Goal: Task Accomplishment & Management: Manage account settings

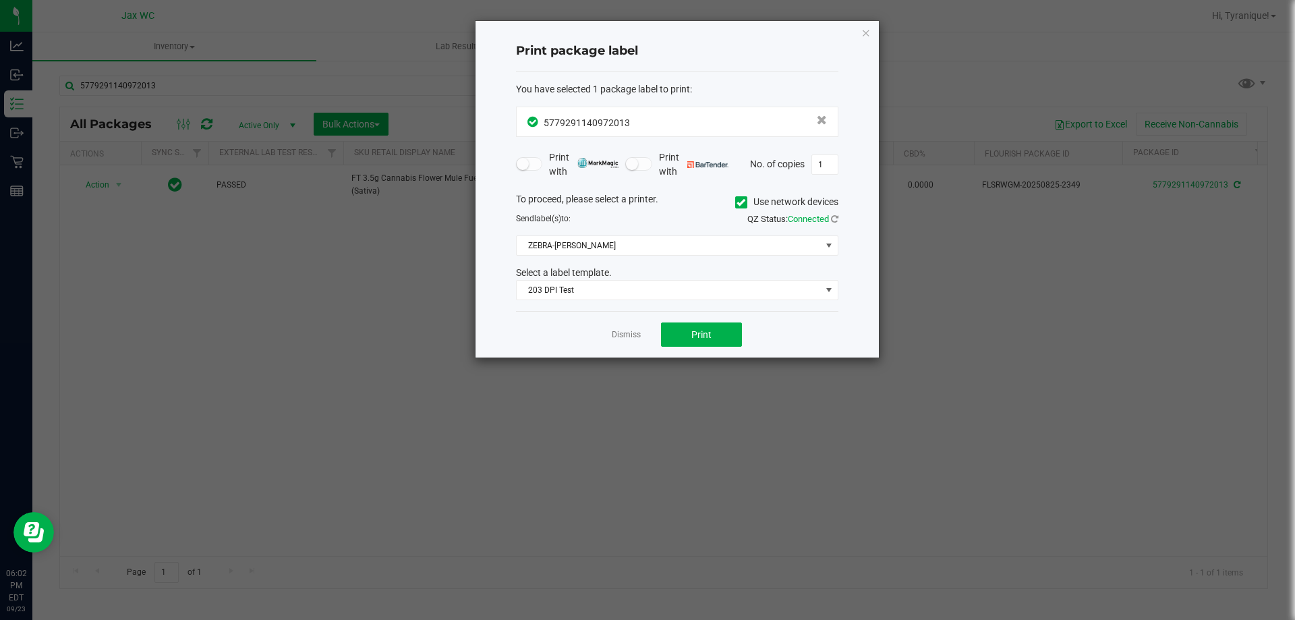
click at [625, 334] on link "Dismiss" at bounding box center [626, 334] width 29 height 11
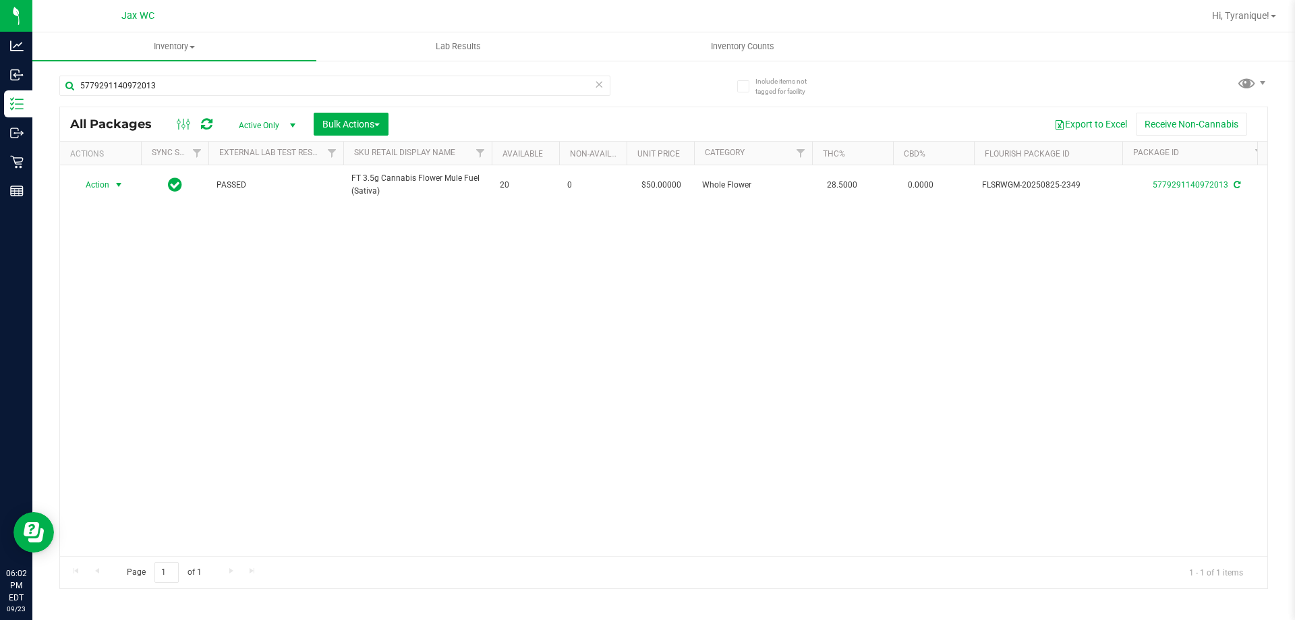
click at [622, 334] on div "Action Action Adjust qty Create package Edit attributes Global inventory Locate…" at bounding box center [664, 360] width 1208 height 391
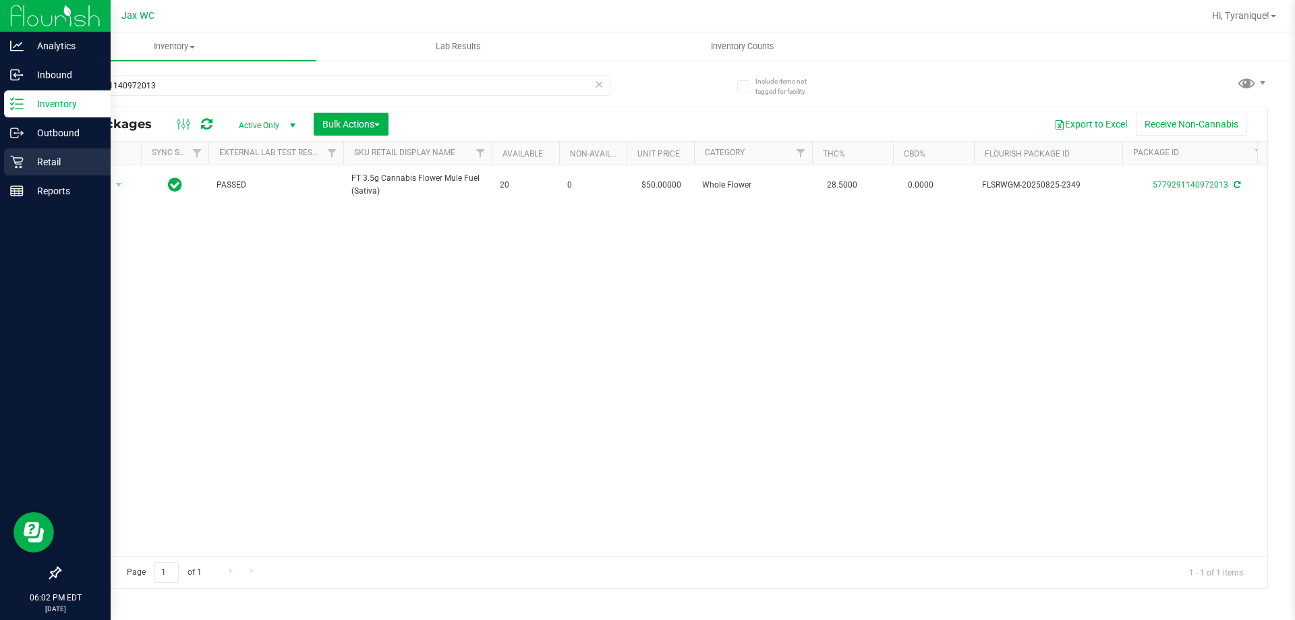
click at [37, 157] on p "Retail" at bounding box center [64, 162] width 81 height 16
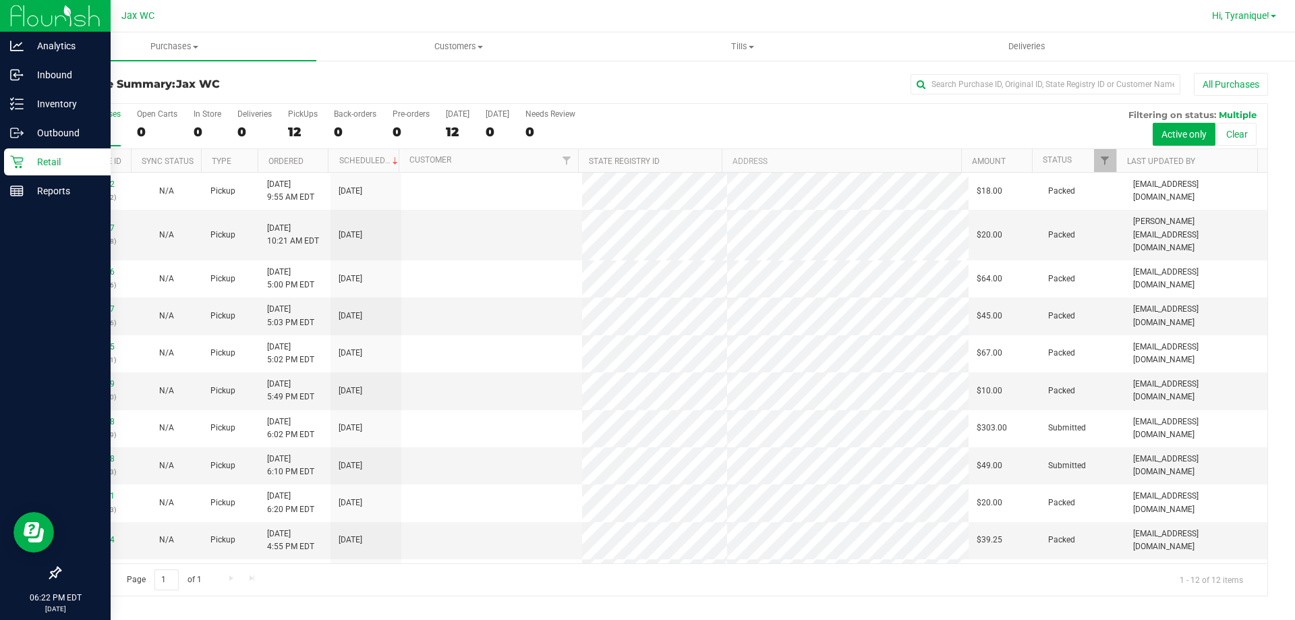
click at [1231, 9] on link "Hi, Tyranique!" at bounding box center [1244, 16] width 75 height 14
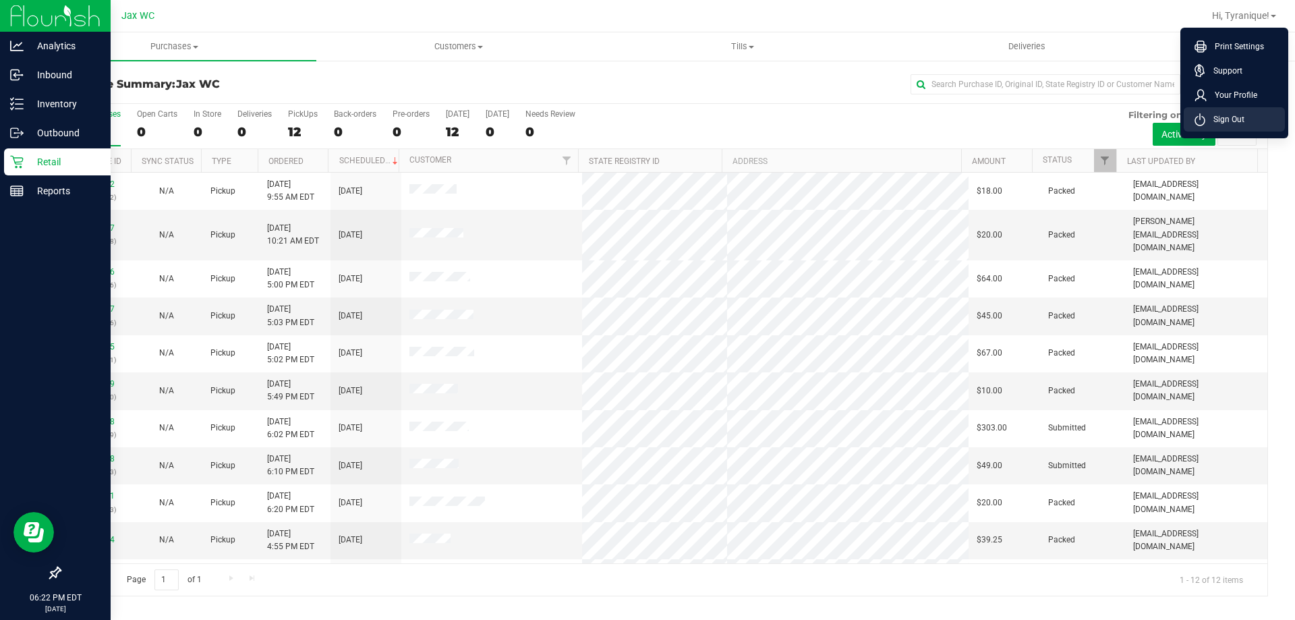
click at [1225, 116] on span "Sign Out" at bounding box center [1225, 119] width 39 height 13
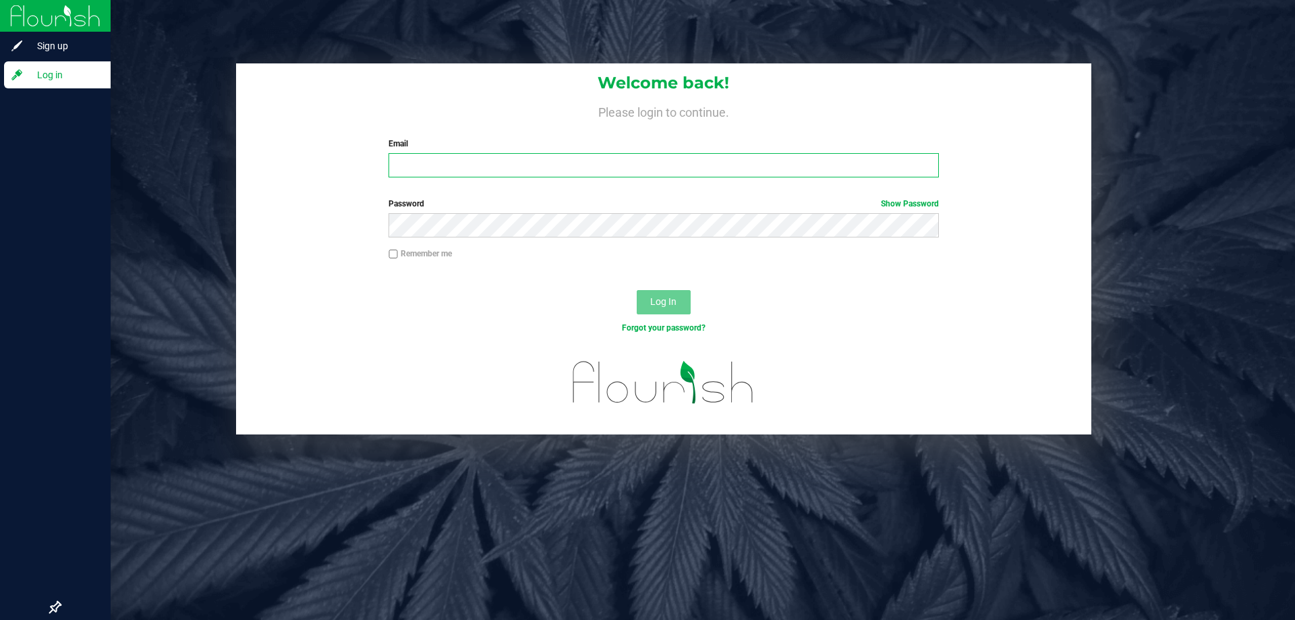
click at [579, 163] on input "Email" at bounding box center [664, 165] width 550 height 24
type input "[EMAIL_ADDRESS][DOMAIN_NAME]"
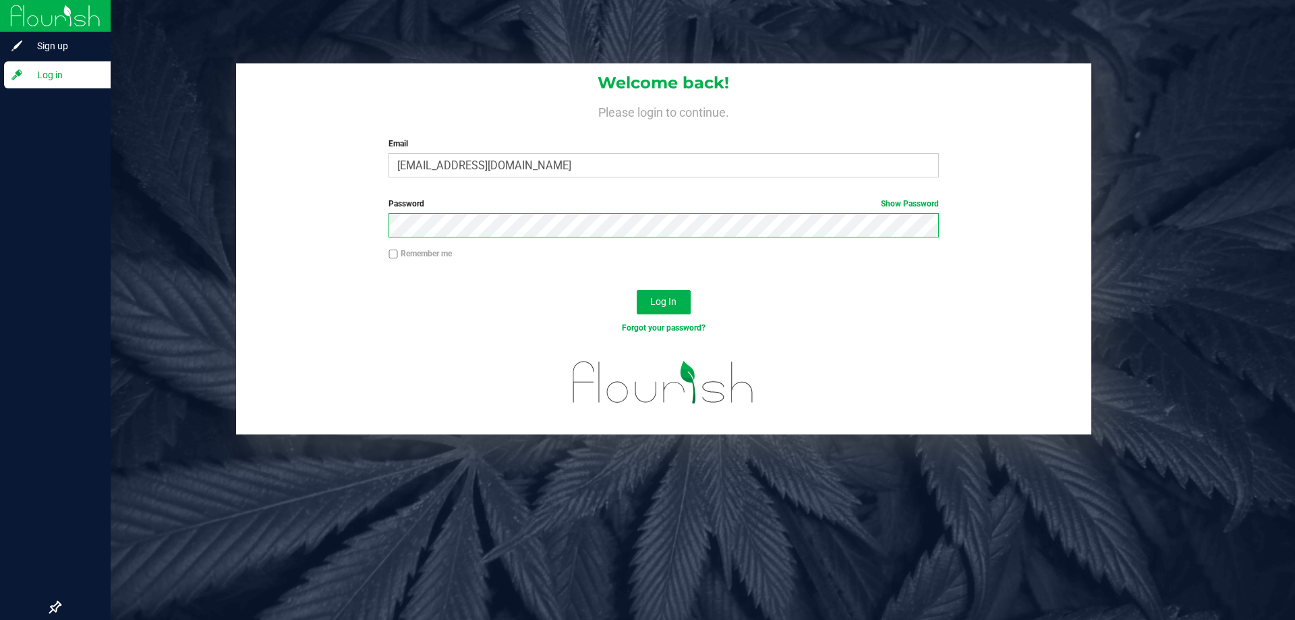
click at [637, 290] on button "Log In" at bounding box center [664, 302] width 54 height 24
